Goal: Task Accomplishment & Management: Use online tool/utility

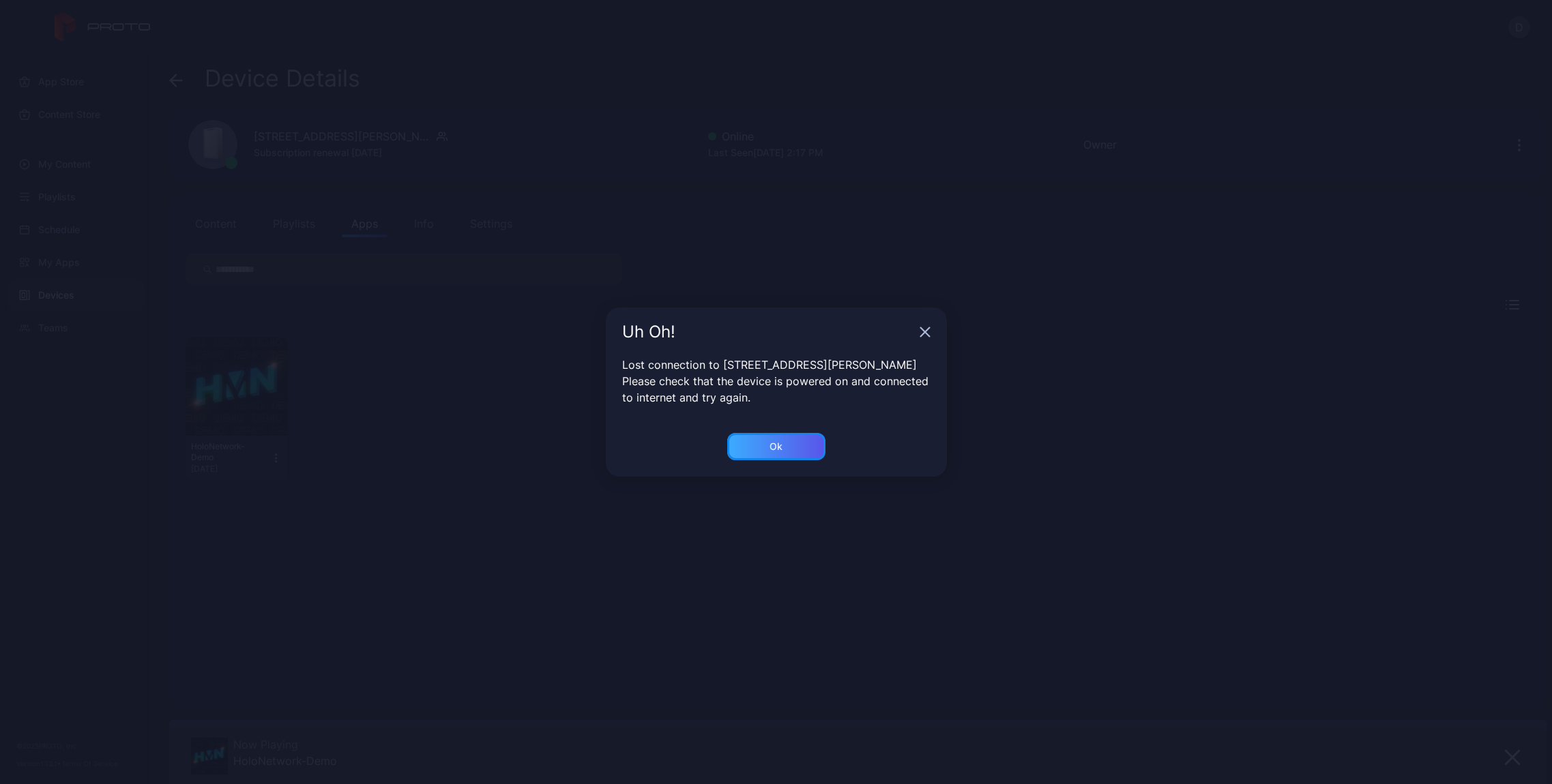
click at [781, 447] on div "Ok" at bounding box center [776, 446] width 13 height 11
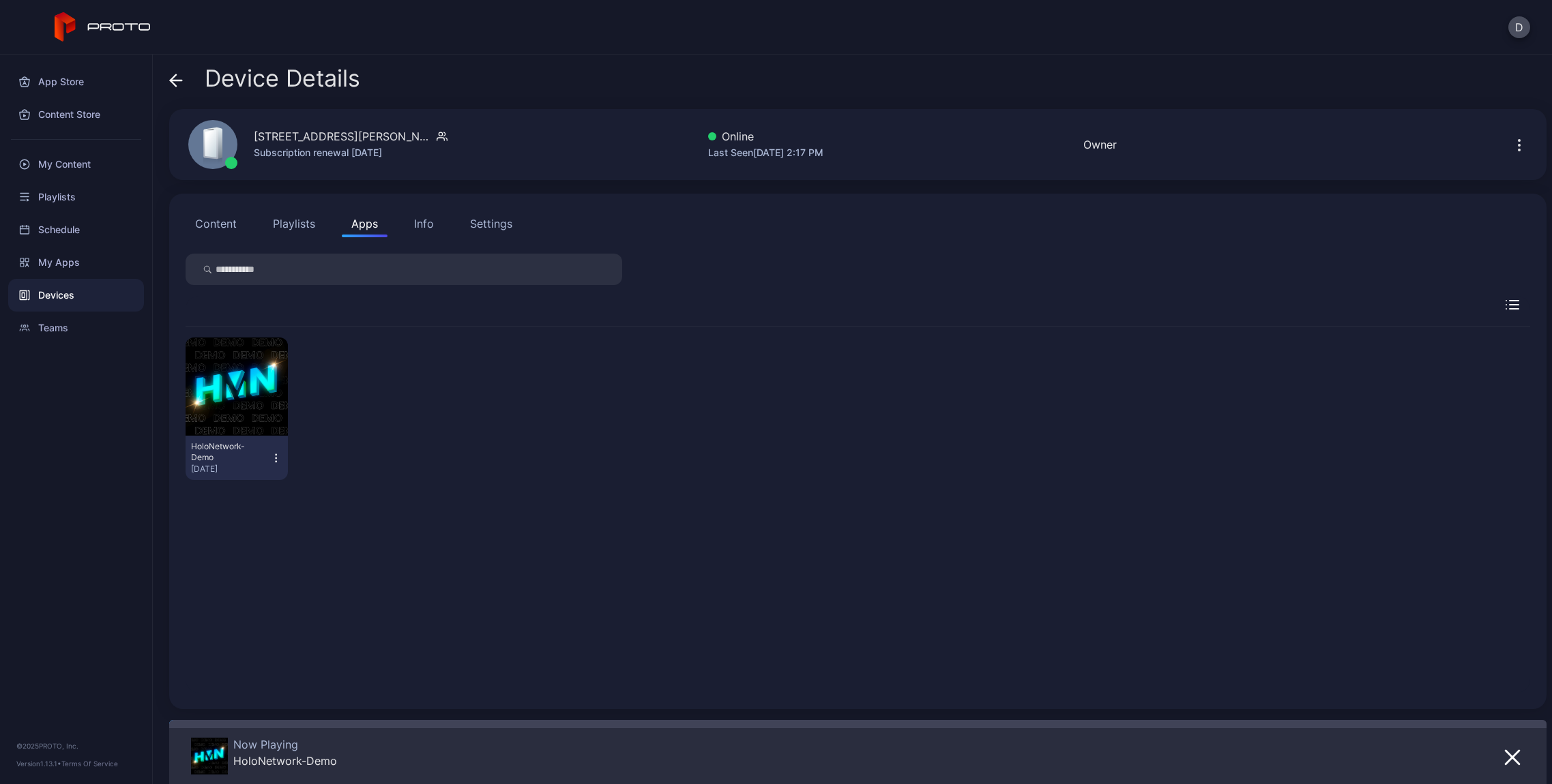
click at [178, 71] on span at bounding box center [176, 78] width 13 height 26
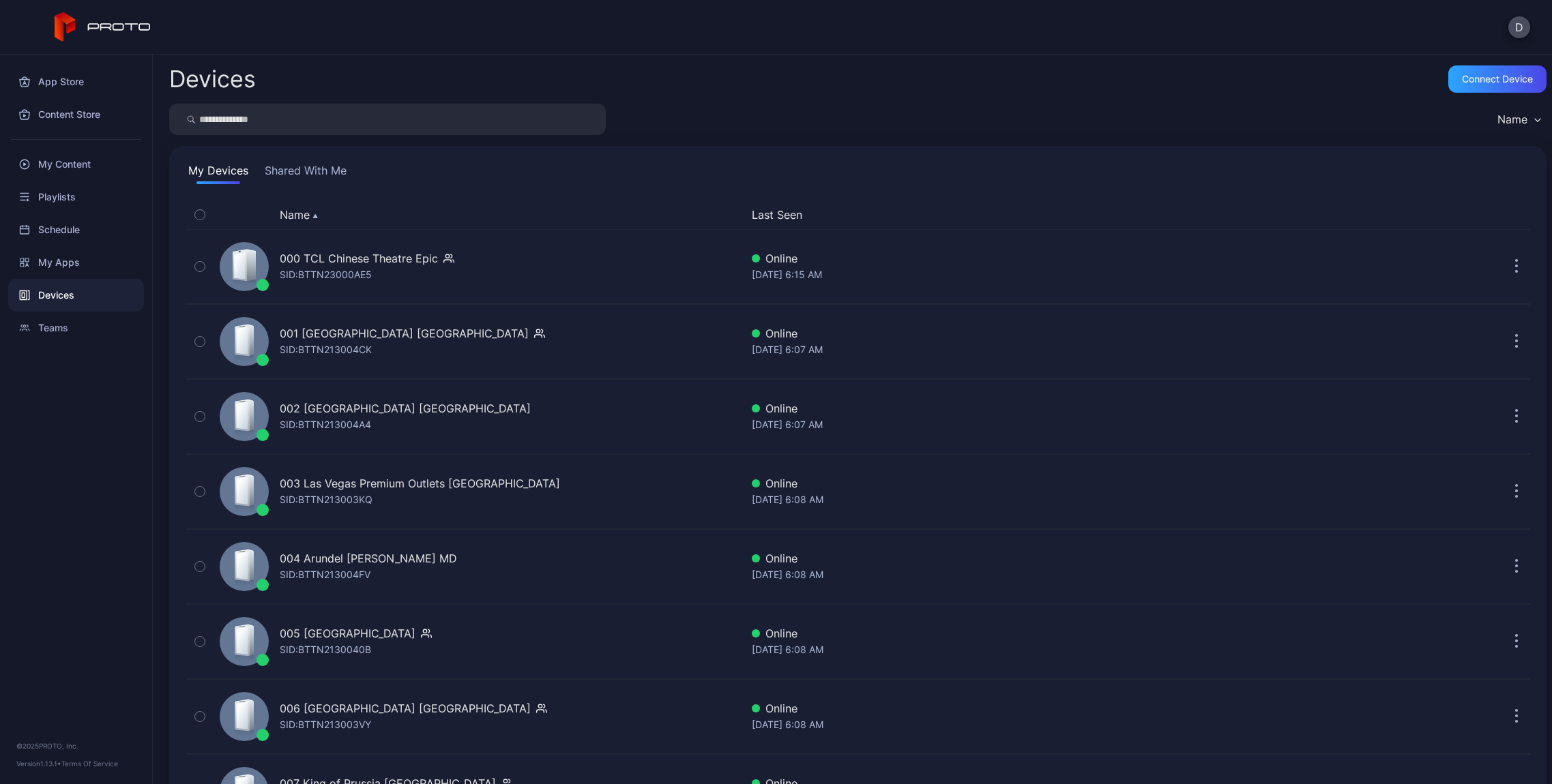
scroll to position [1839, 0]
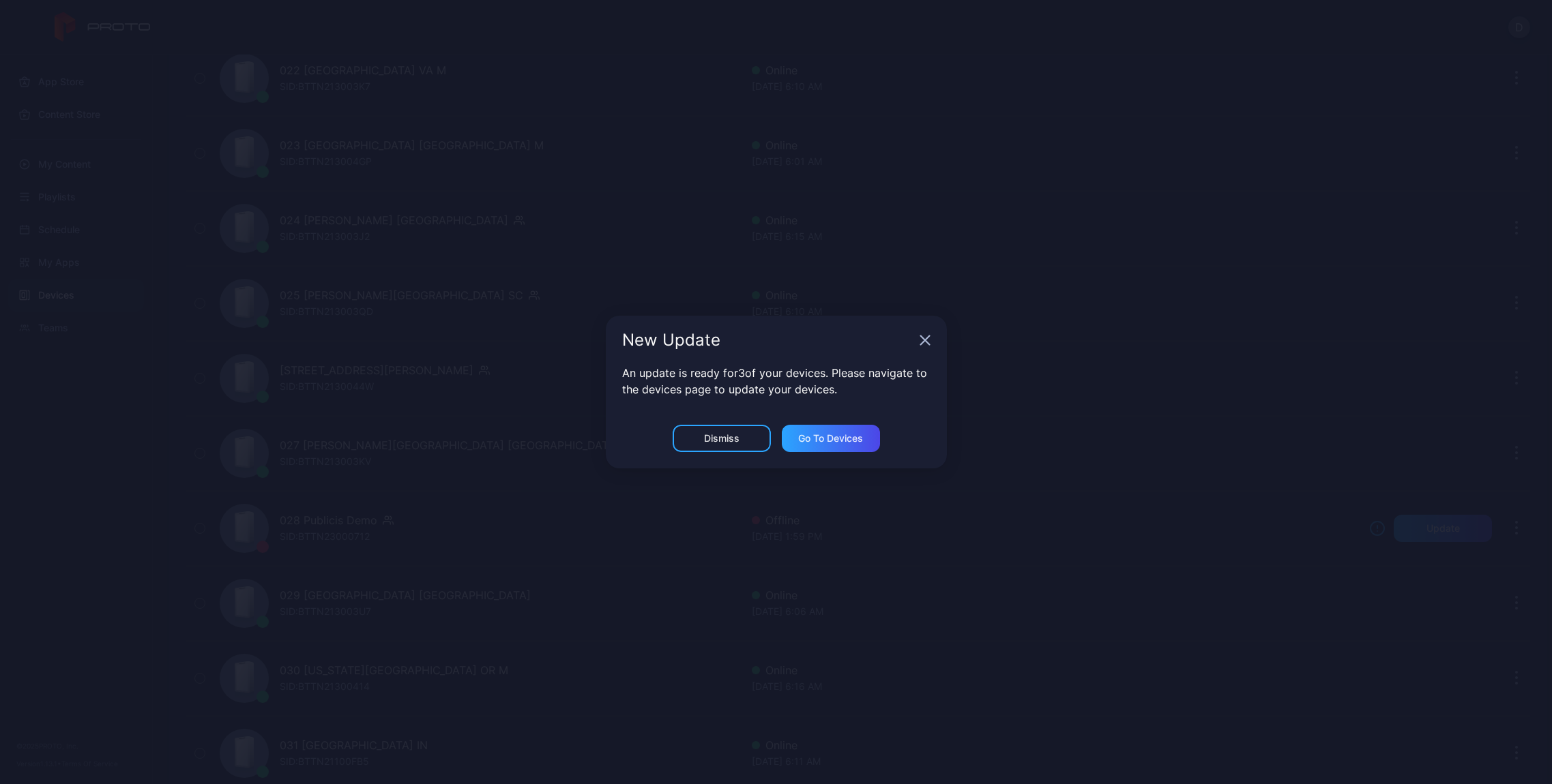
click at [924, 340] on icon "button" at bounding box center [925, 340] width 9 height 9
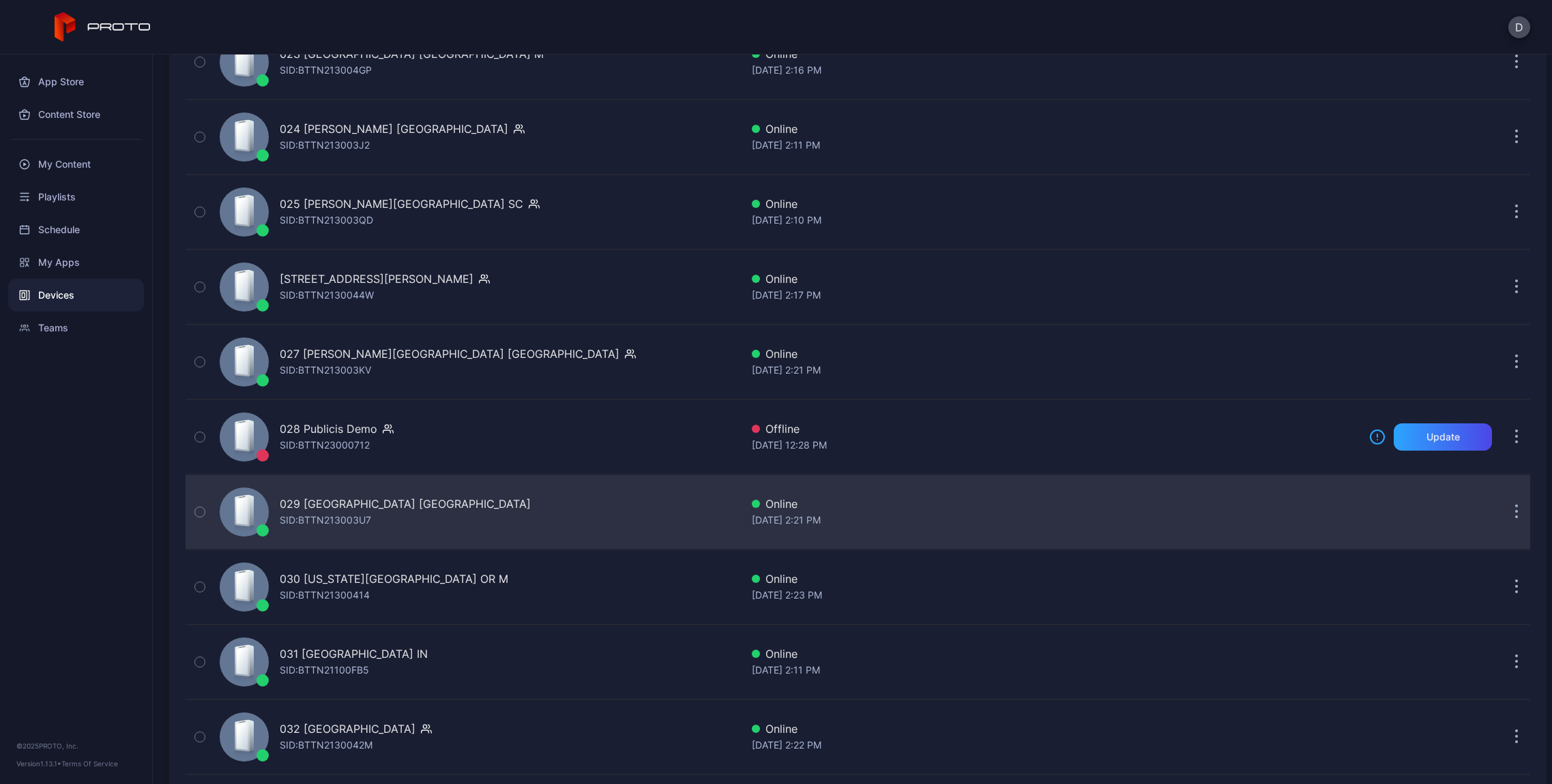
scroll to position [1921, 0]
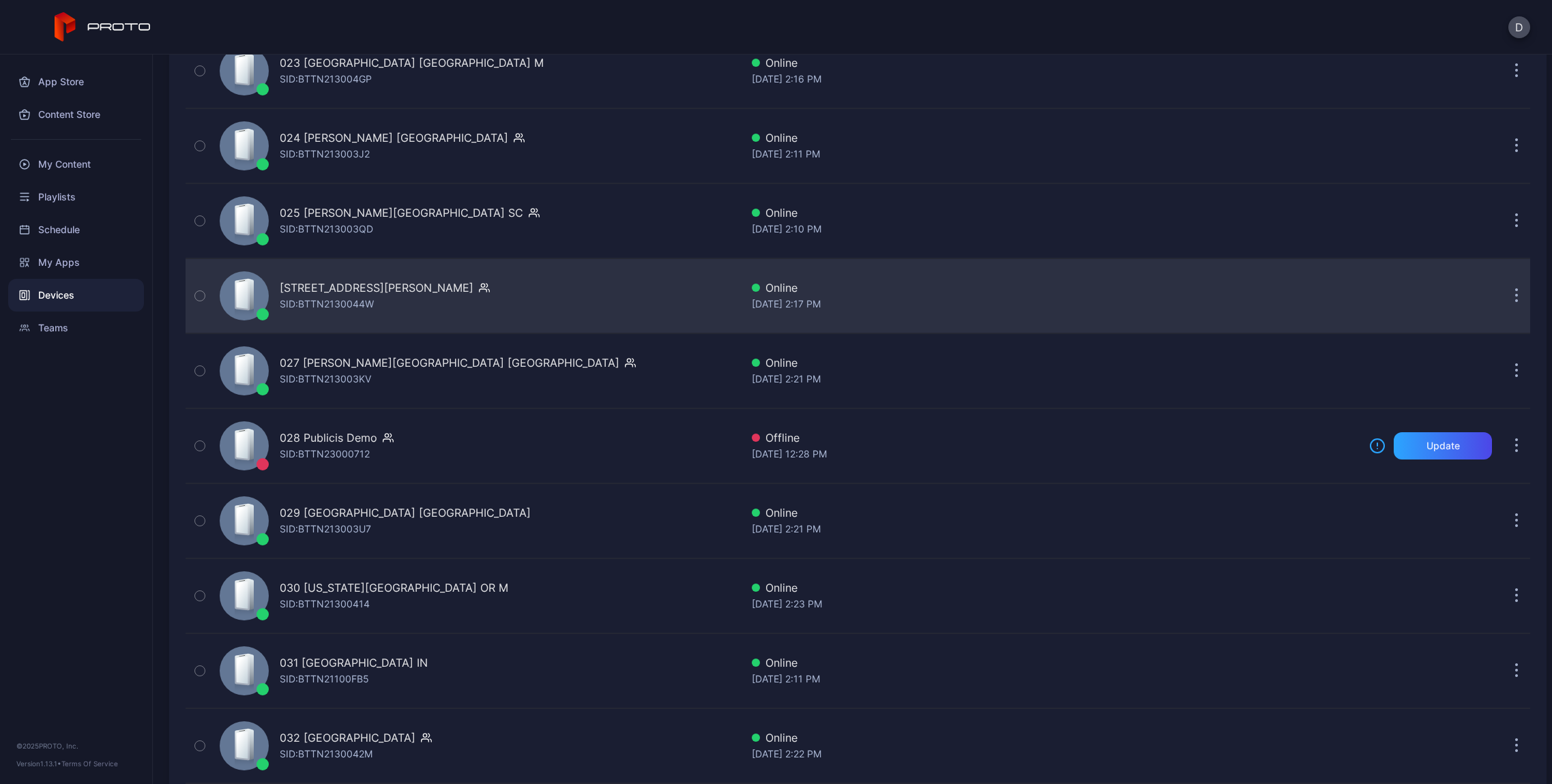
click at [1503, 299] on button "button" at bounding box center [1516, 296] width 27 height 27
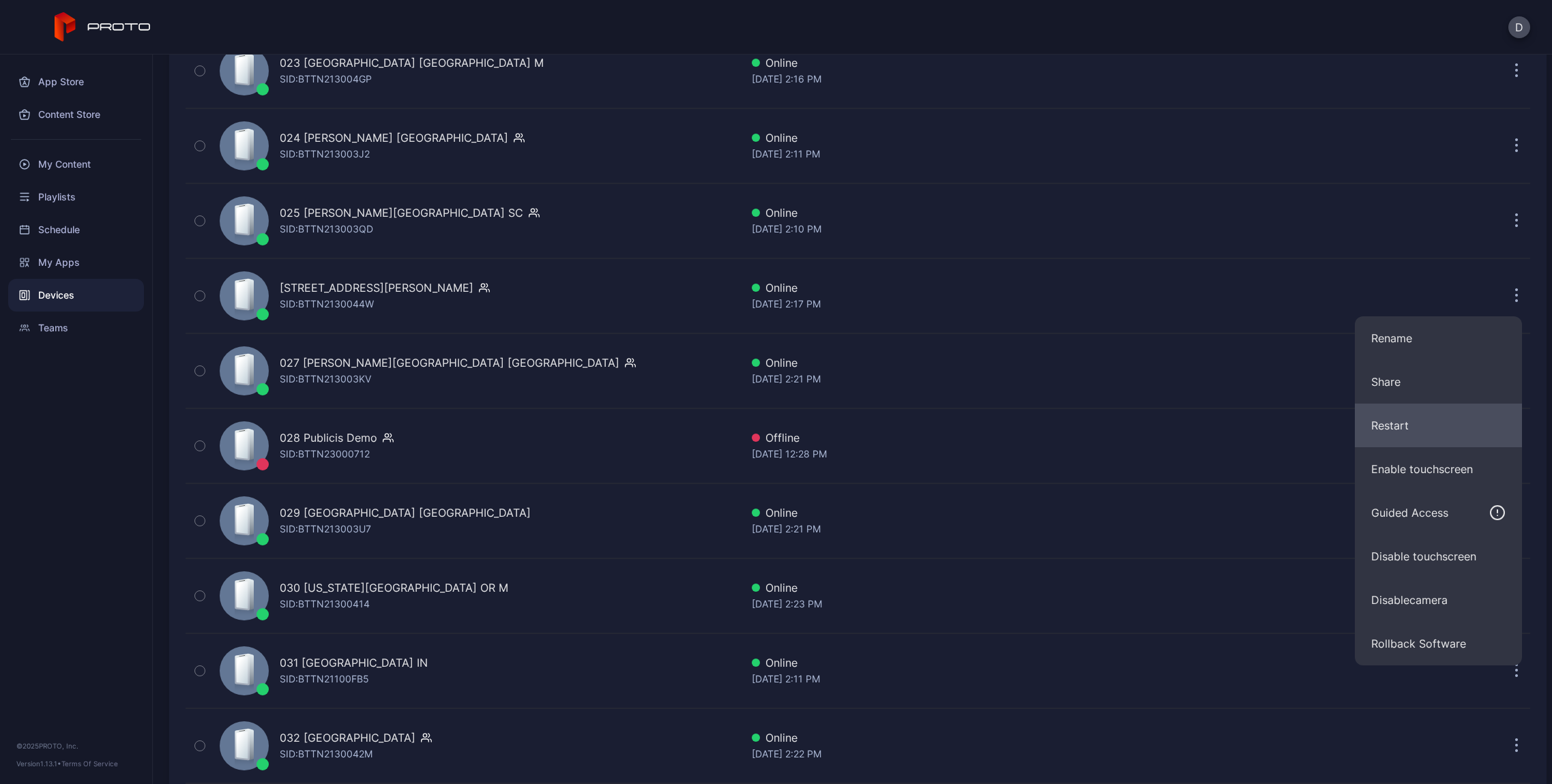
click at [1421, 421] on button "Restart" at bounding box center [1438, 426] width 167 height 44
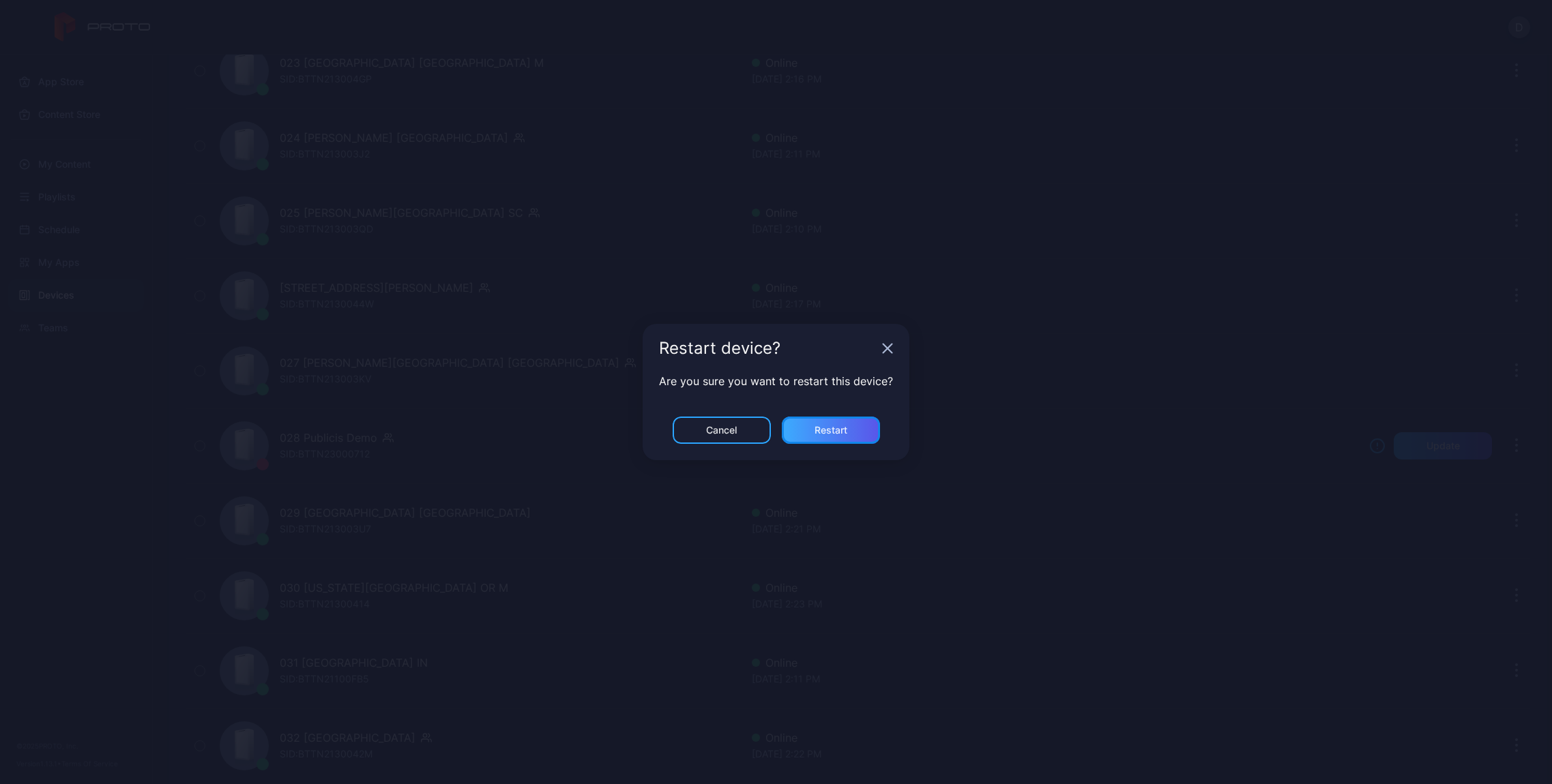
click at [876, 435] on div "Restart" at bounding box center [831, 430] width 99 height 27
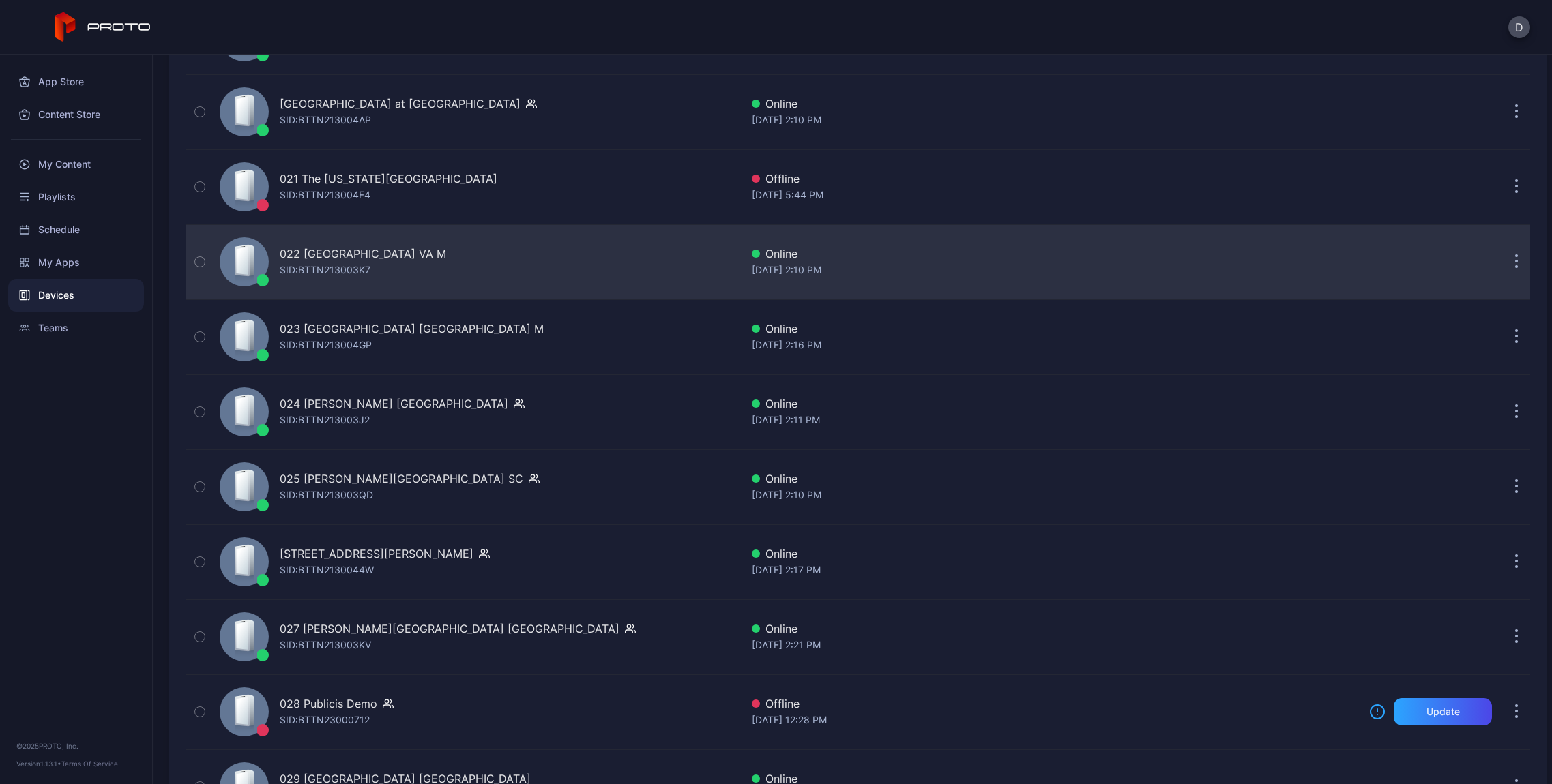
scroll to position [1585, 0]
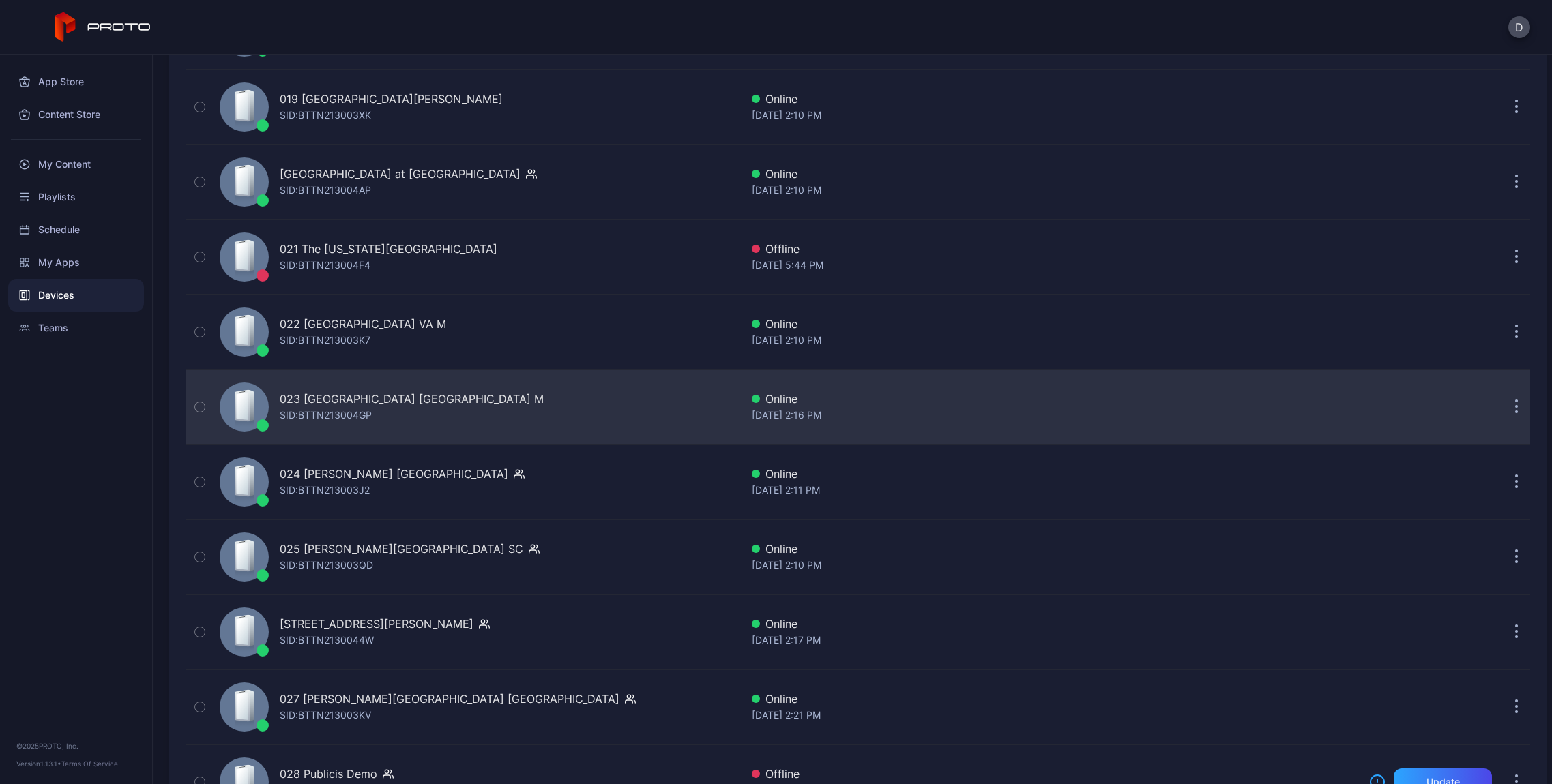
click at [1515, 403] on icon "button" at bounding box center [1517, 408] width 4 height 16
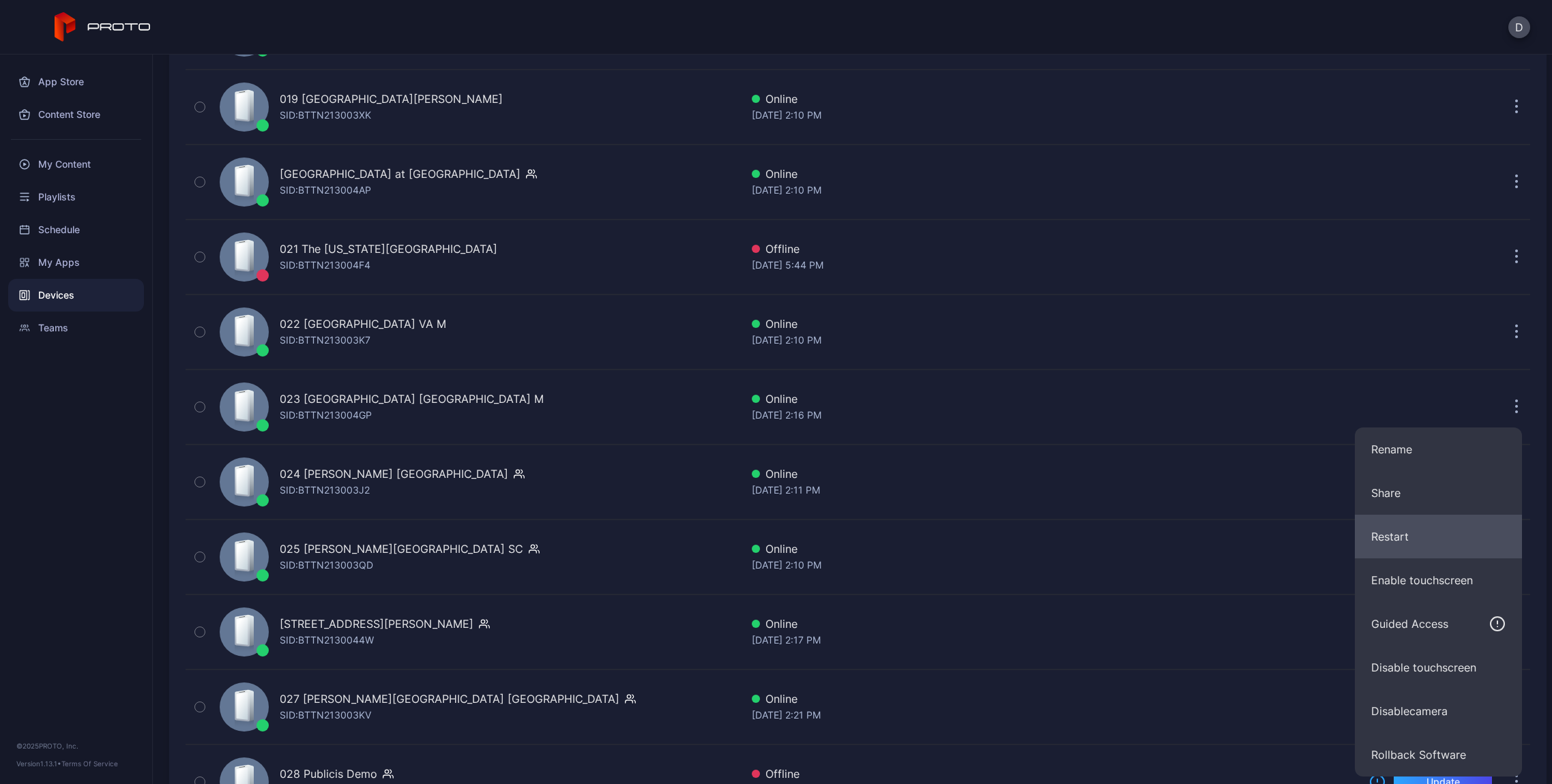
click at [1438, 527] on button "Restart" at bounding box center [1438, 537] width 167 height 44
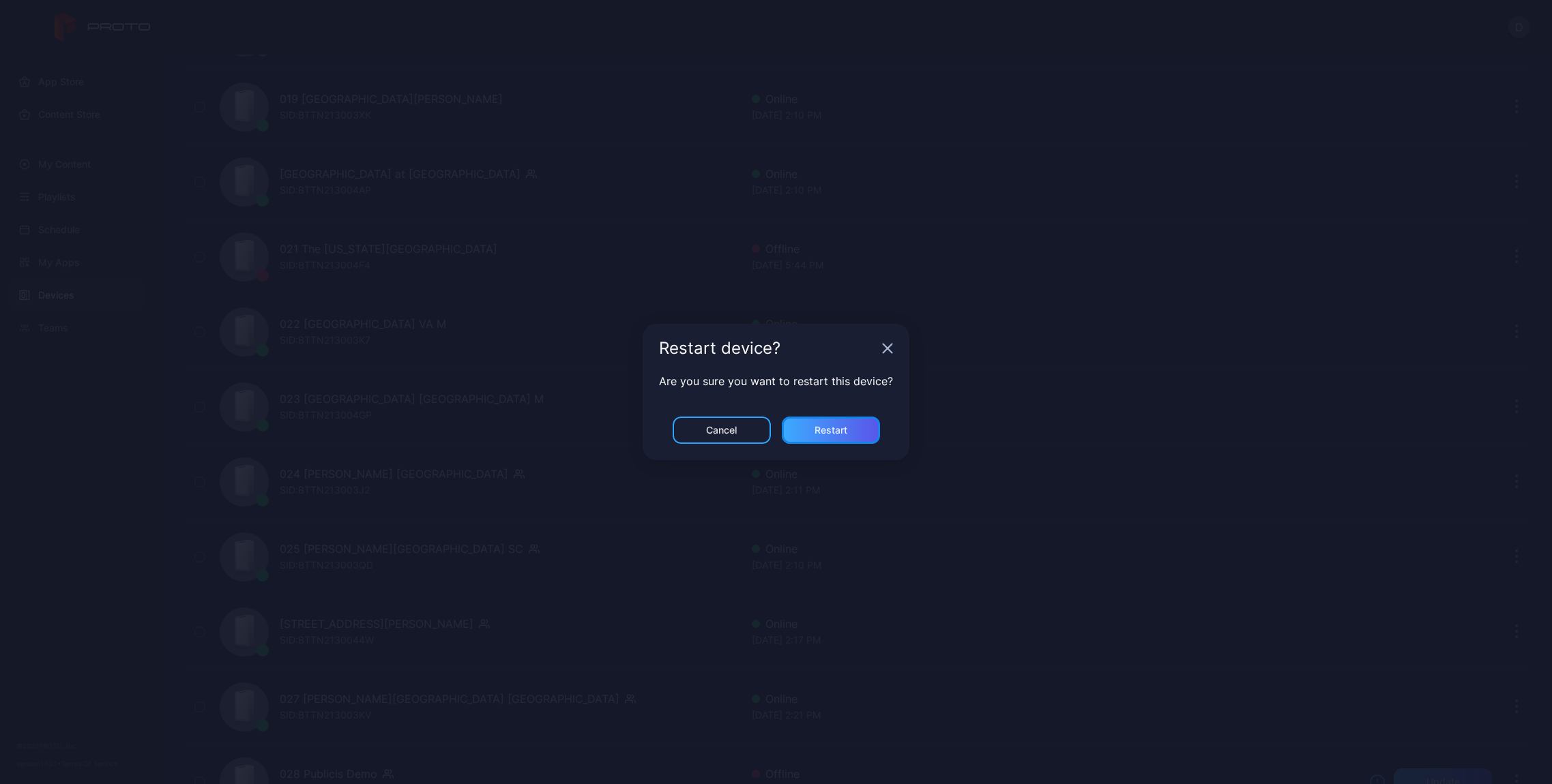
click at [843, 430] on div "Restart" at bounding box center [831, 430] width 33 height 11
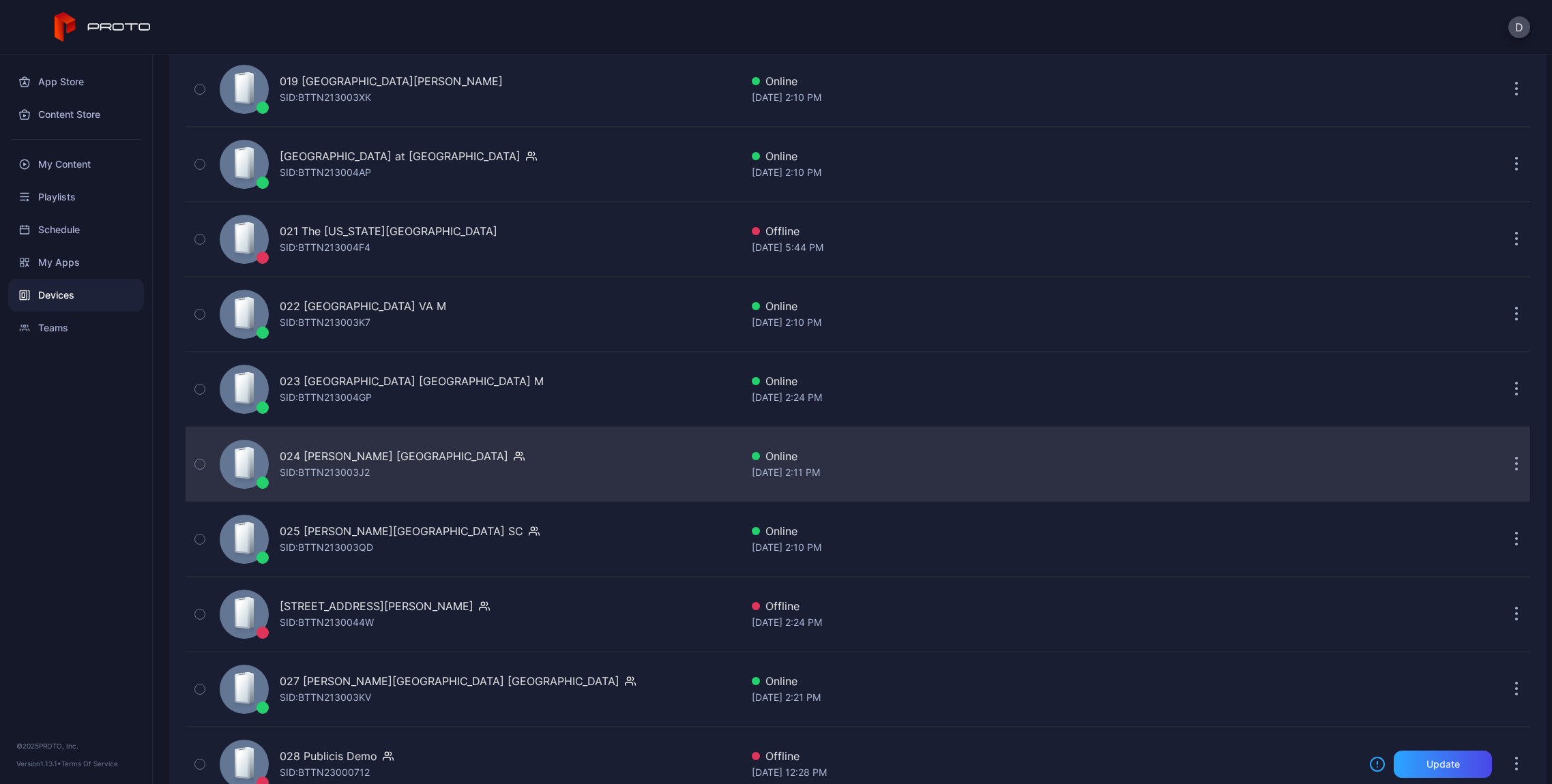
scroll to position [1620, 0]
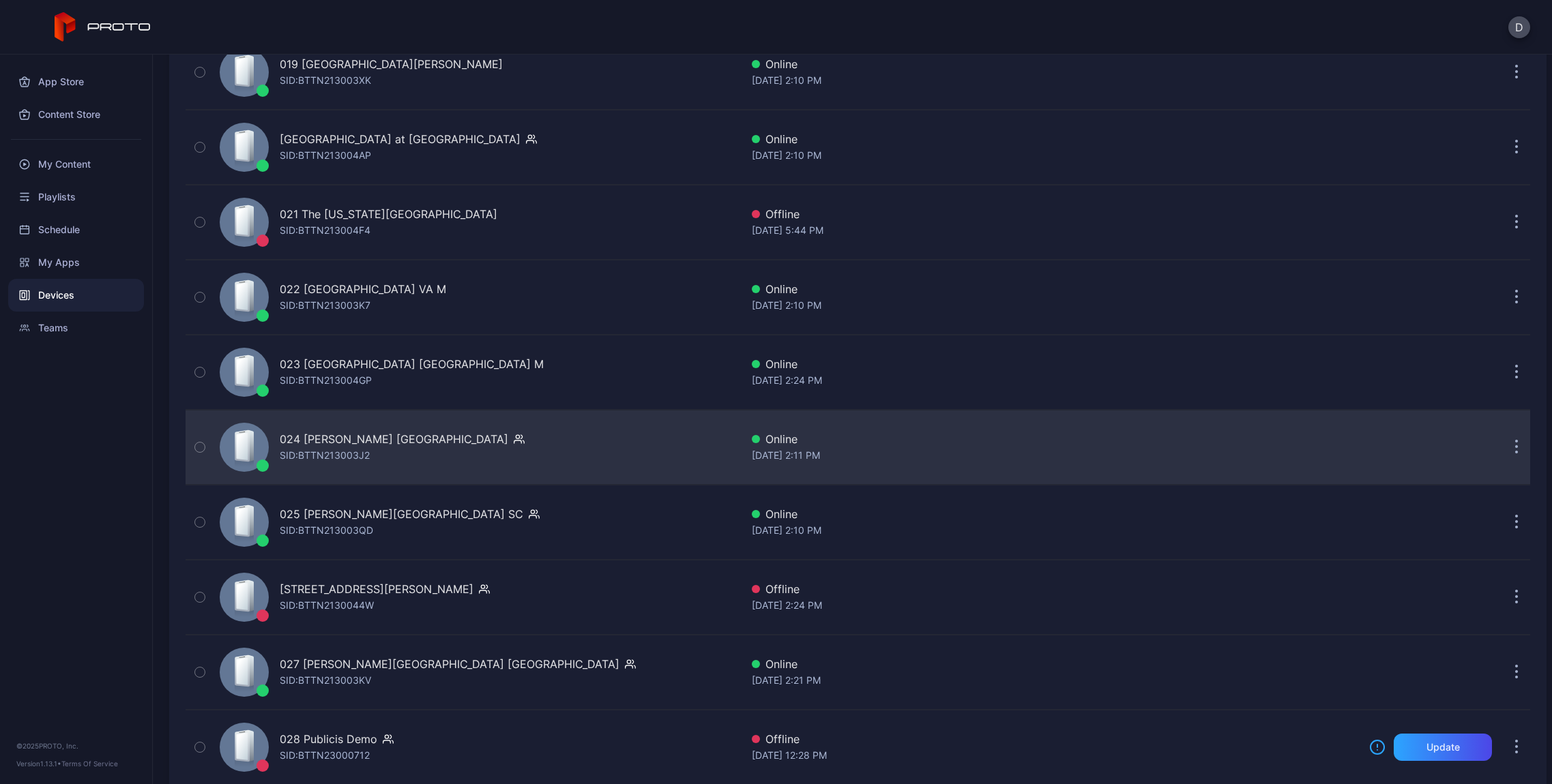
click at [1515, 445] on icon "button" at bounding box center [1517, 448] width 4 height 16
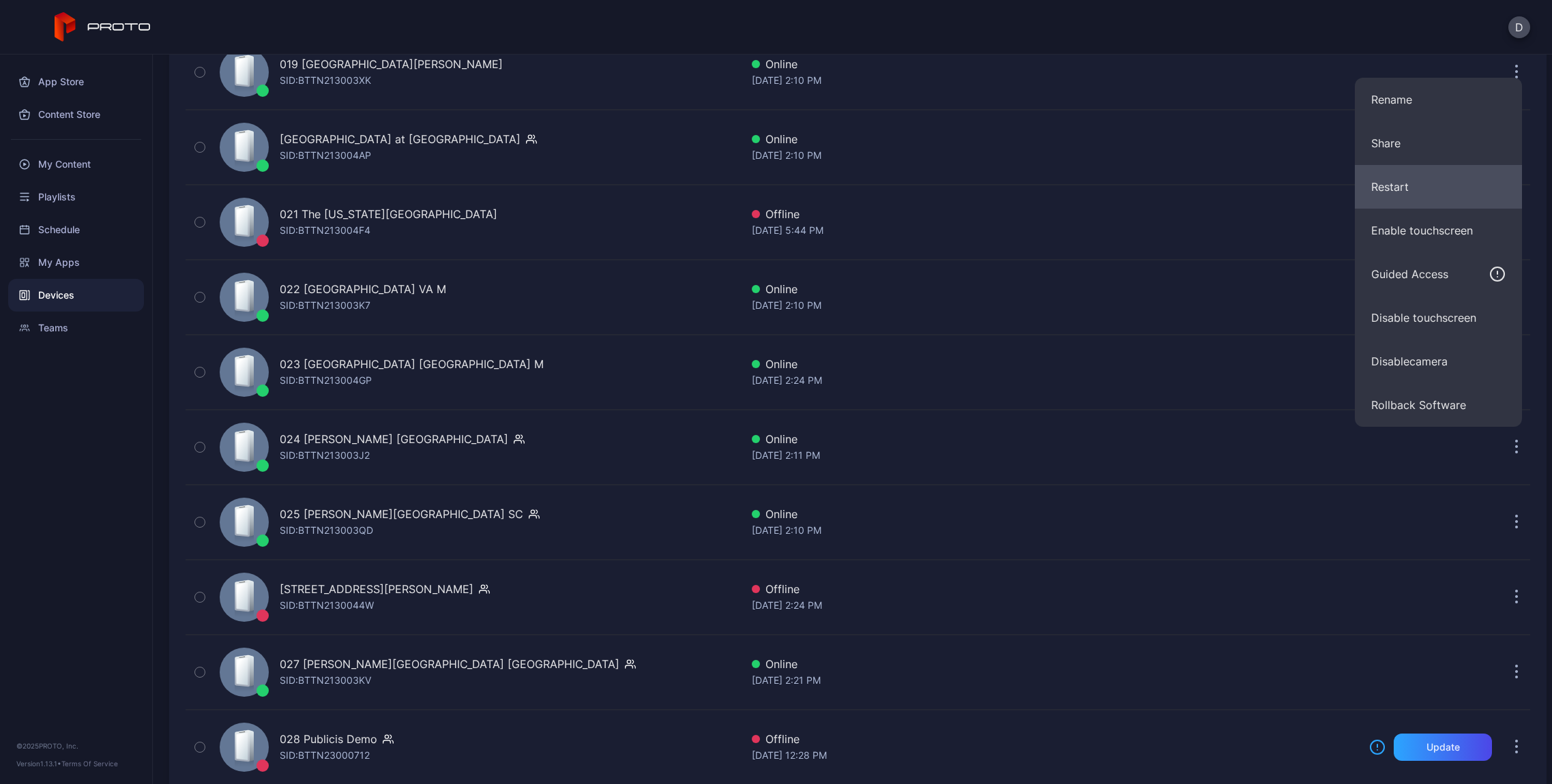
click at [1412, 187] on button "Restart" at bounding box center [1438, 186] width 167 height 44
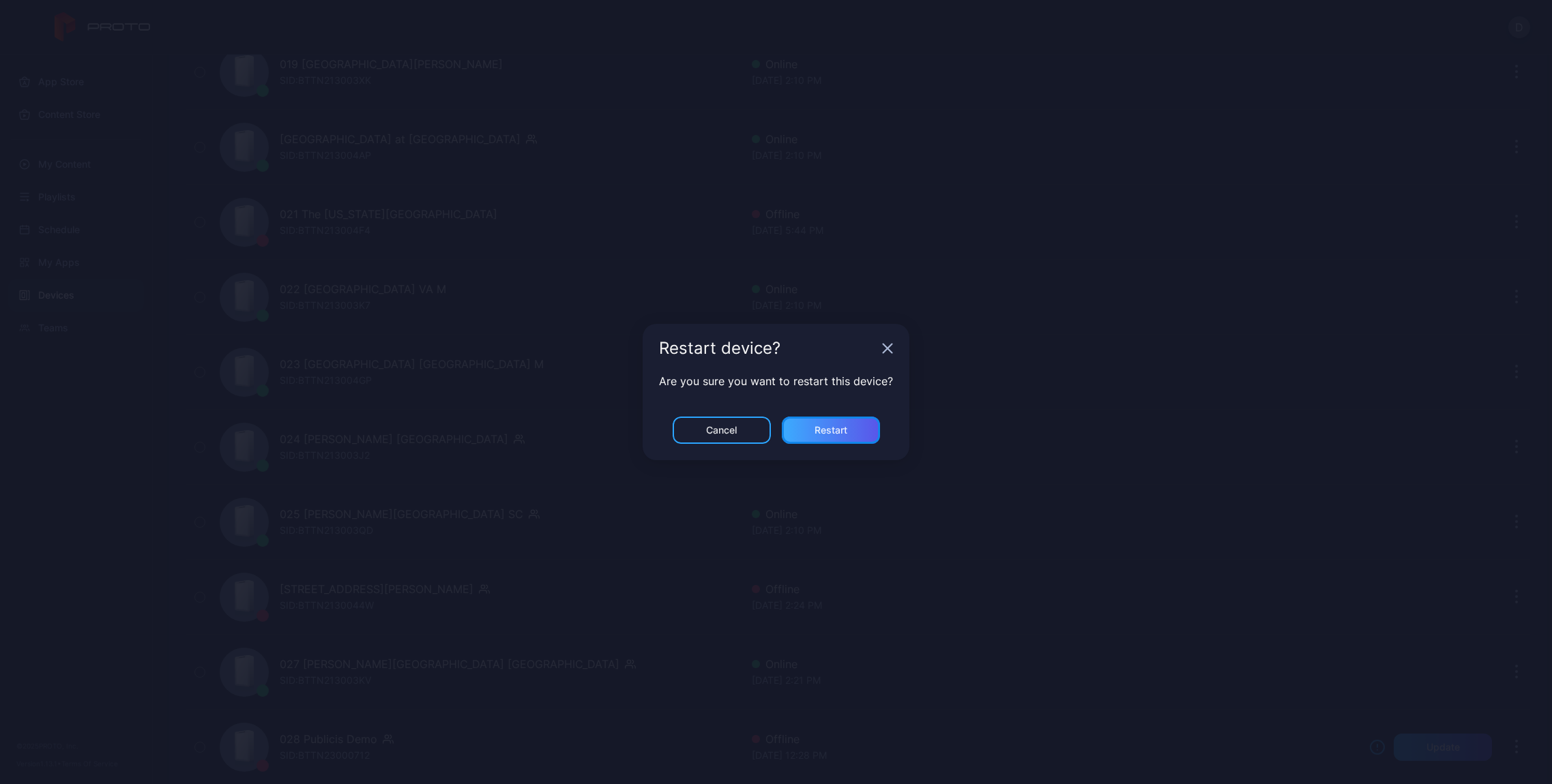
click at [857, 438] on div "Restart" at bounding box center [831, 430] width 99 height 27
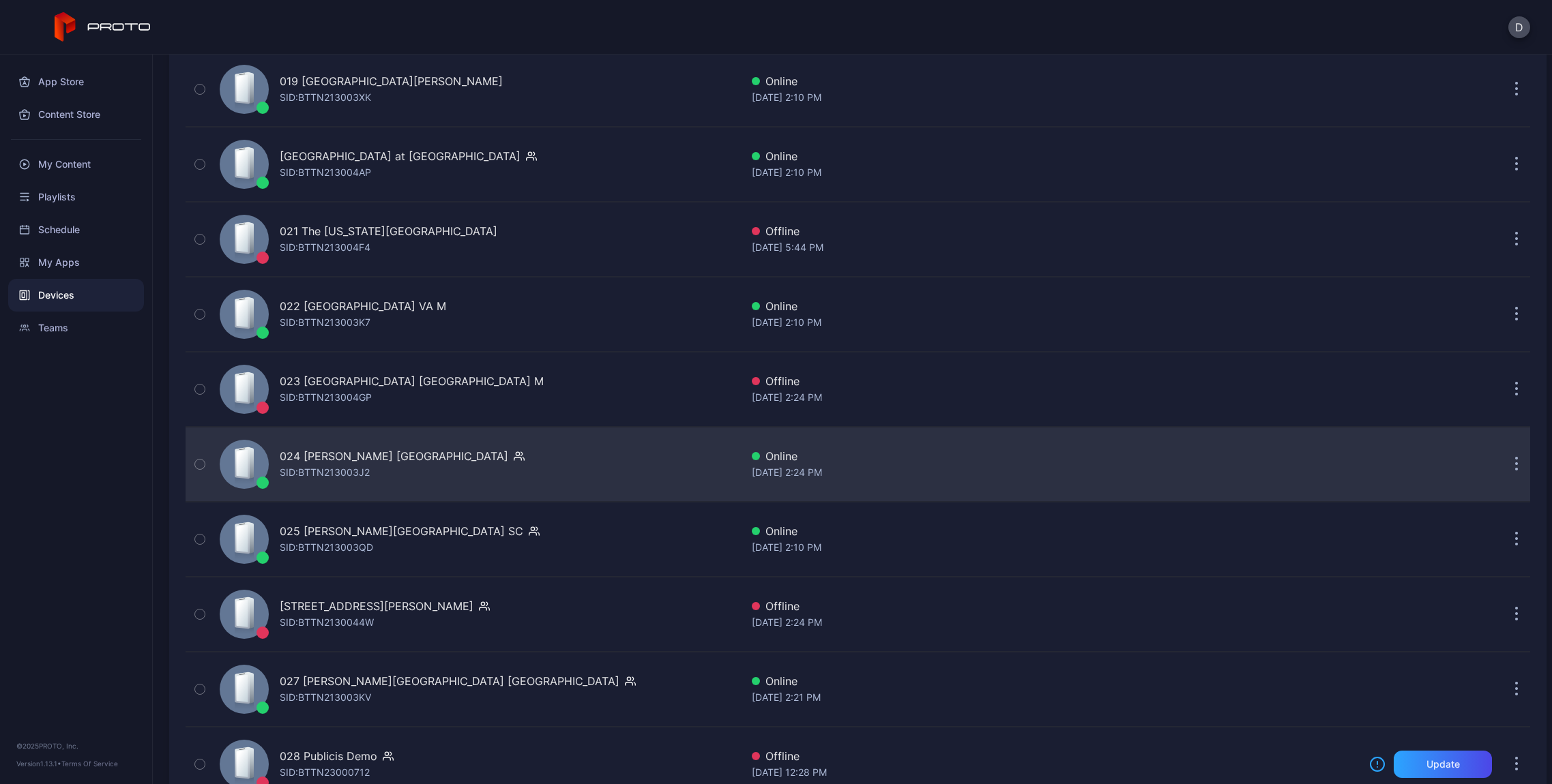
scroll to position [1594, 0]
